Goal: Information Seeking & Learning: Learn about a topic

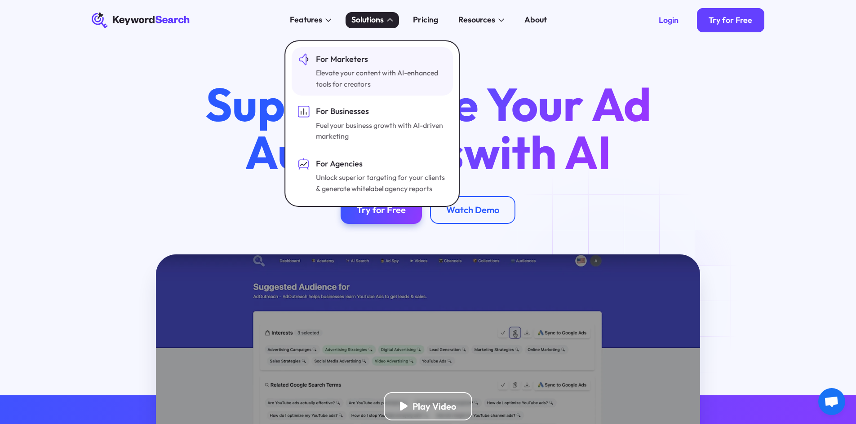
click at [366, 58] on div "For Marketers" at bounding box center [380, 59] width 129 height 12
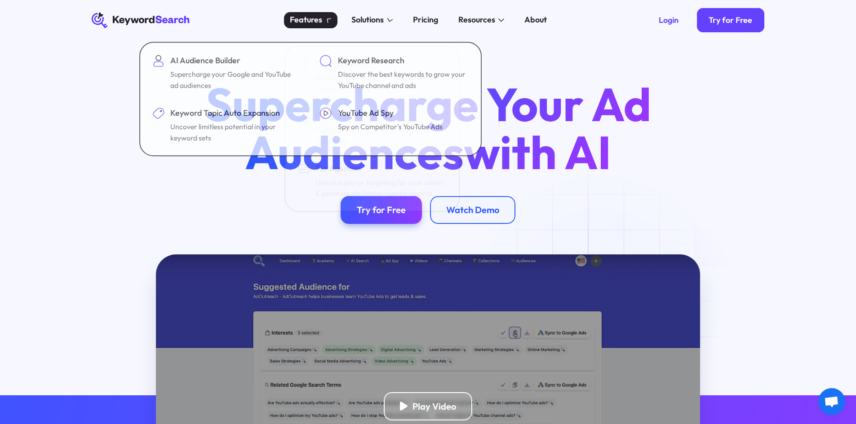
click at [328, 21] on icon at bounding box center [328, 20] width 8 height 8
